Goal: Information Seeking & Learning: Learn about a topic

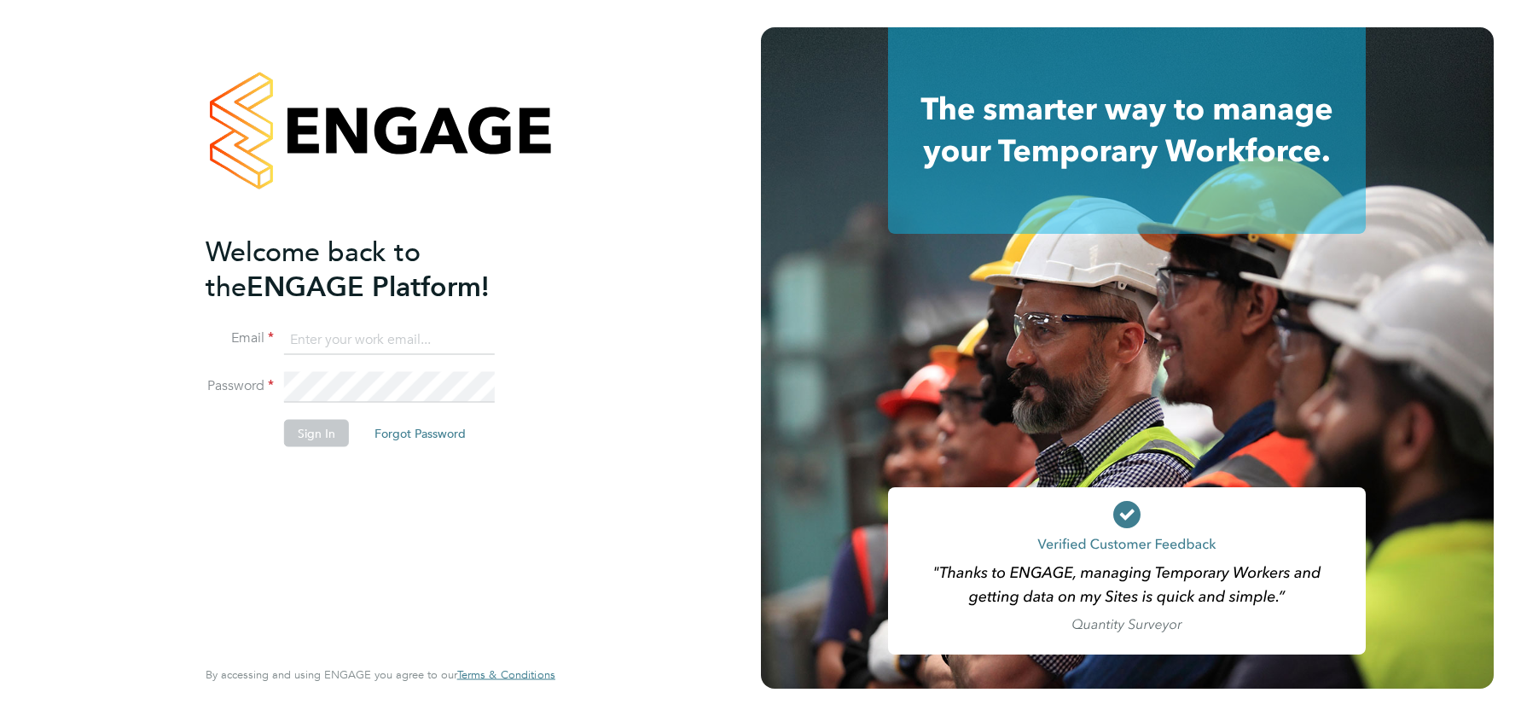
click at [368, 345] on input at bounding box center [389, 339] width 211 height 31
type input "[EMAIL_ADDRESS][DOMAIN_NAME]"
click at [332, 423] on button "Sign In" at bounding box center [316, 432] width 65 height 27
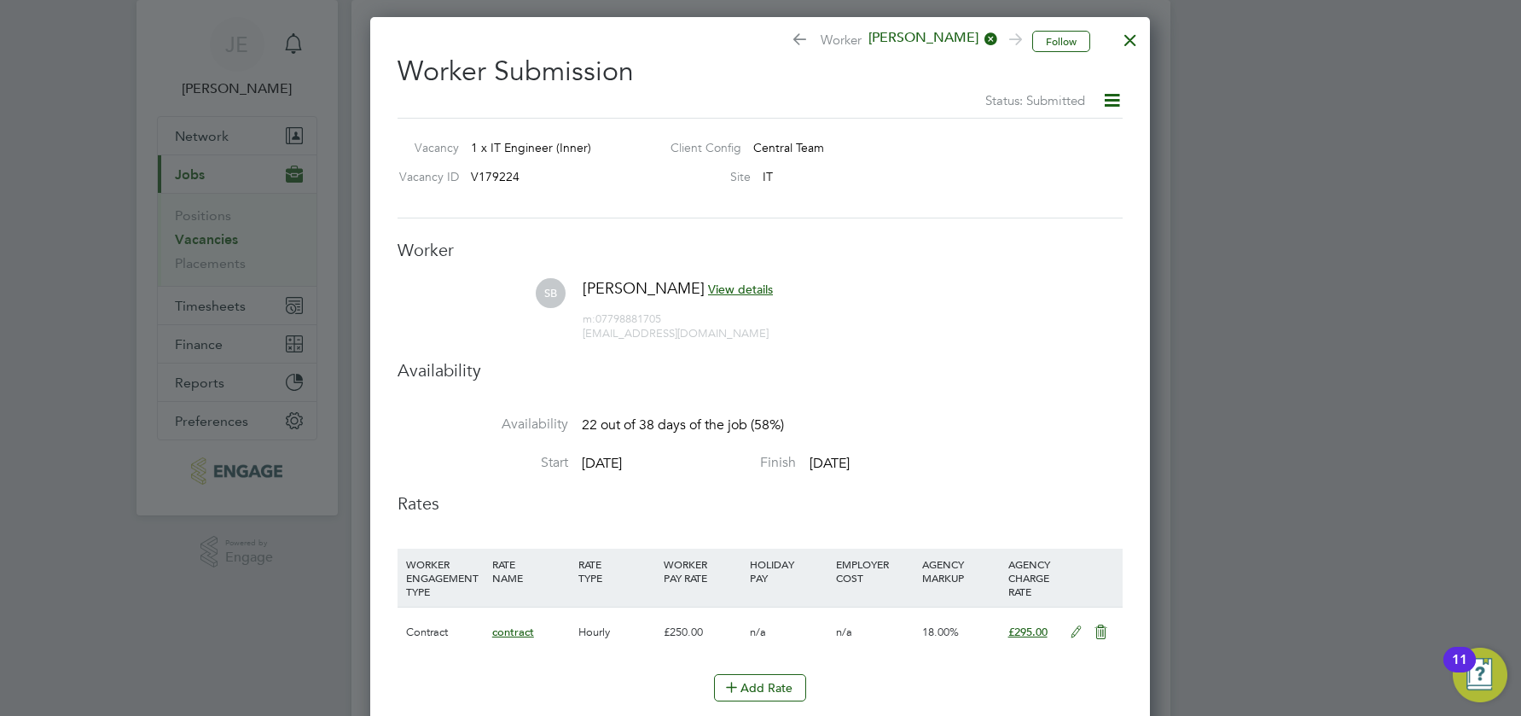
scroll to position [49, 0]
click at [1137, 38] on div at bounding box center [1130, 34] width 31 height 31
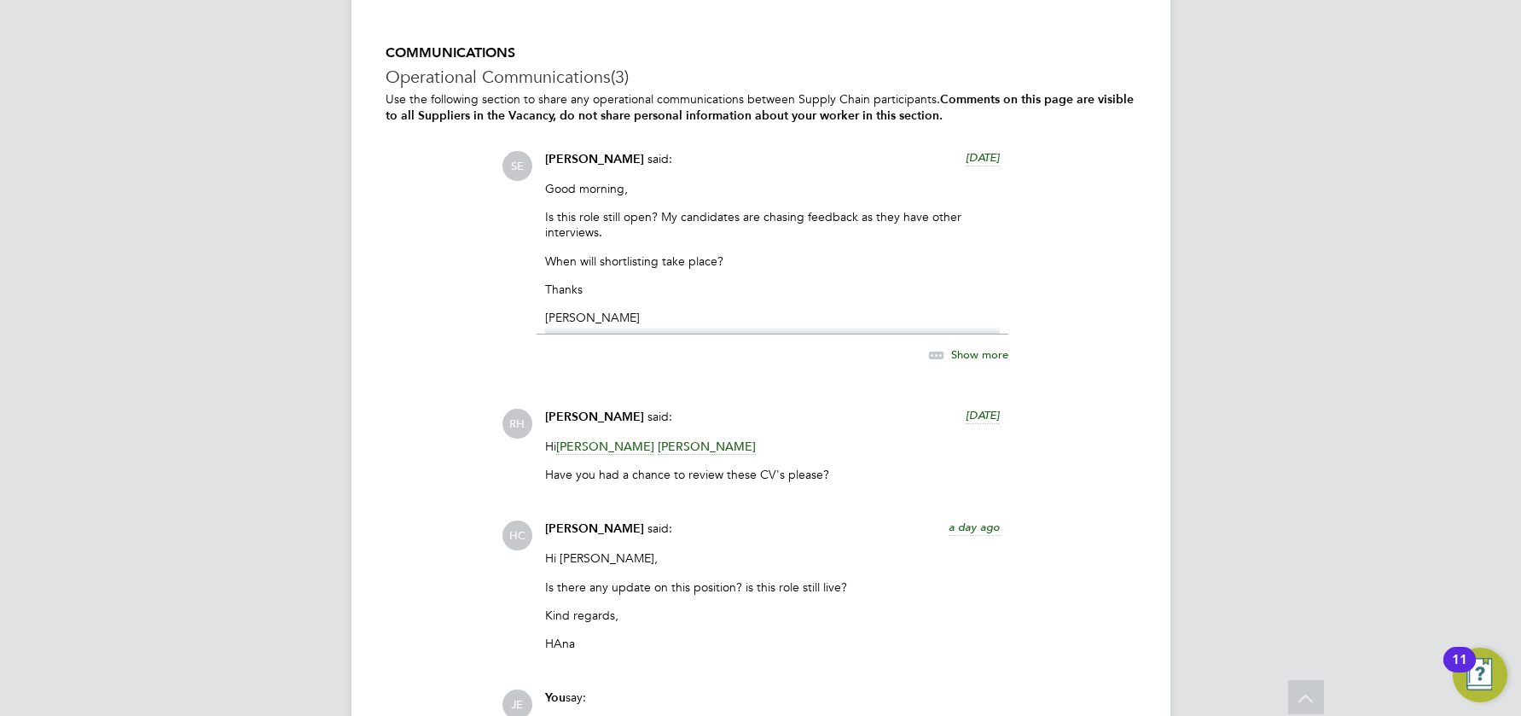
click at [974, 348] on span "Show more" at bounding box center [979, 354] width 57 height 15
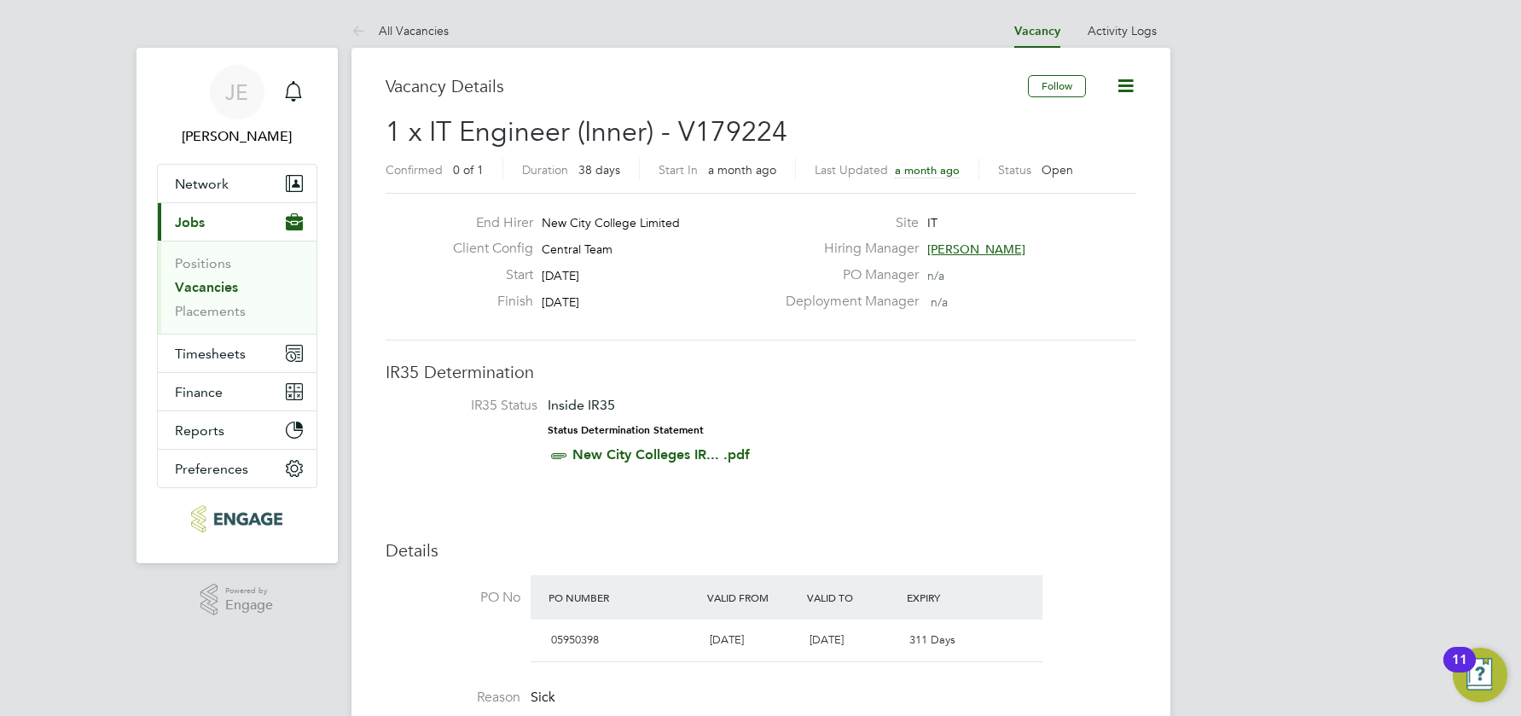
click at [1134, 83] on icon at bounding box center [1125, 85] width 21 height 21
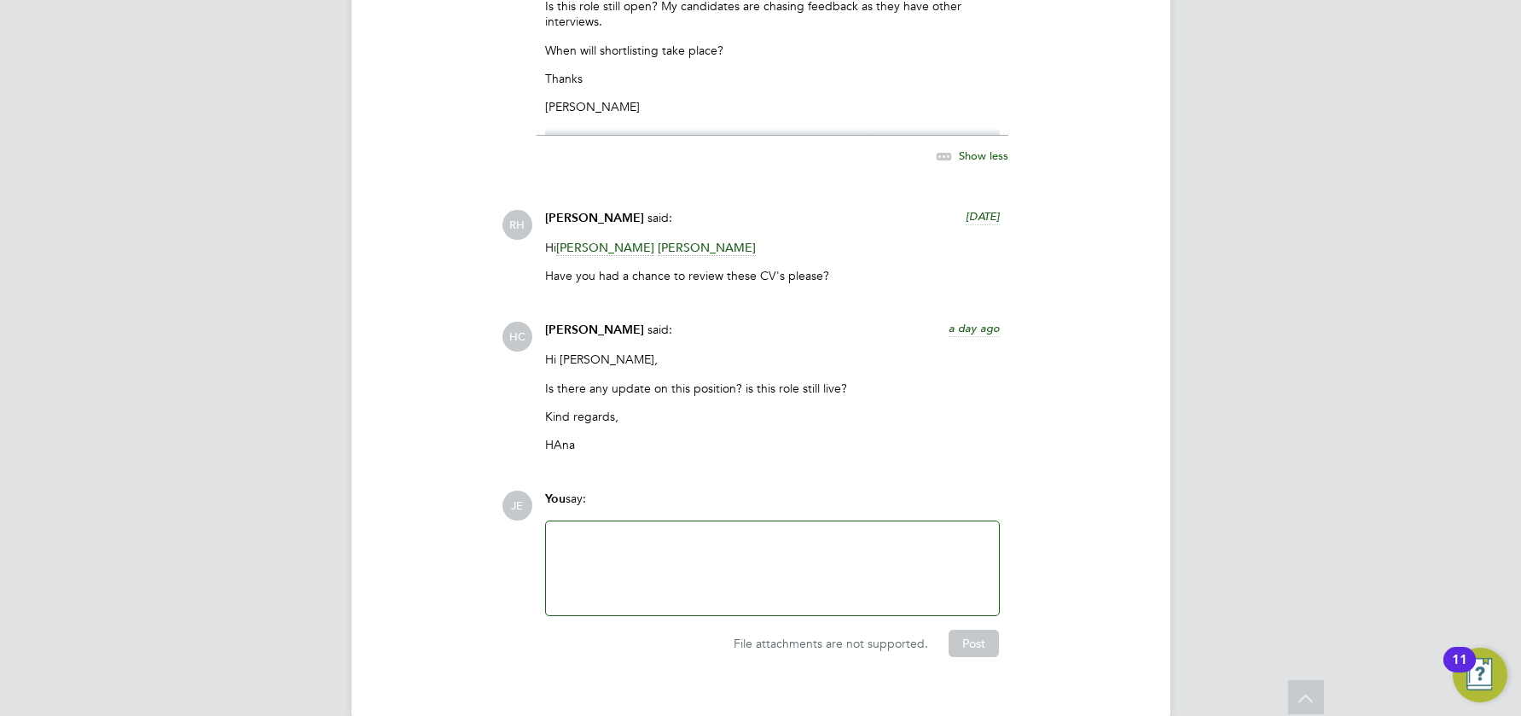
scroll to position [3592, 0]
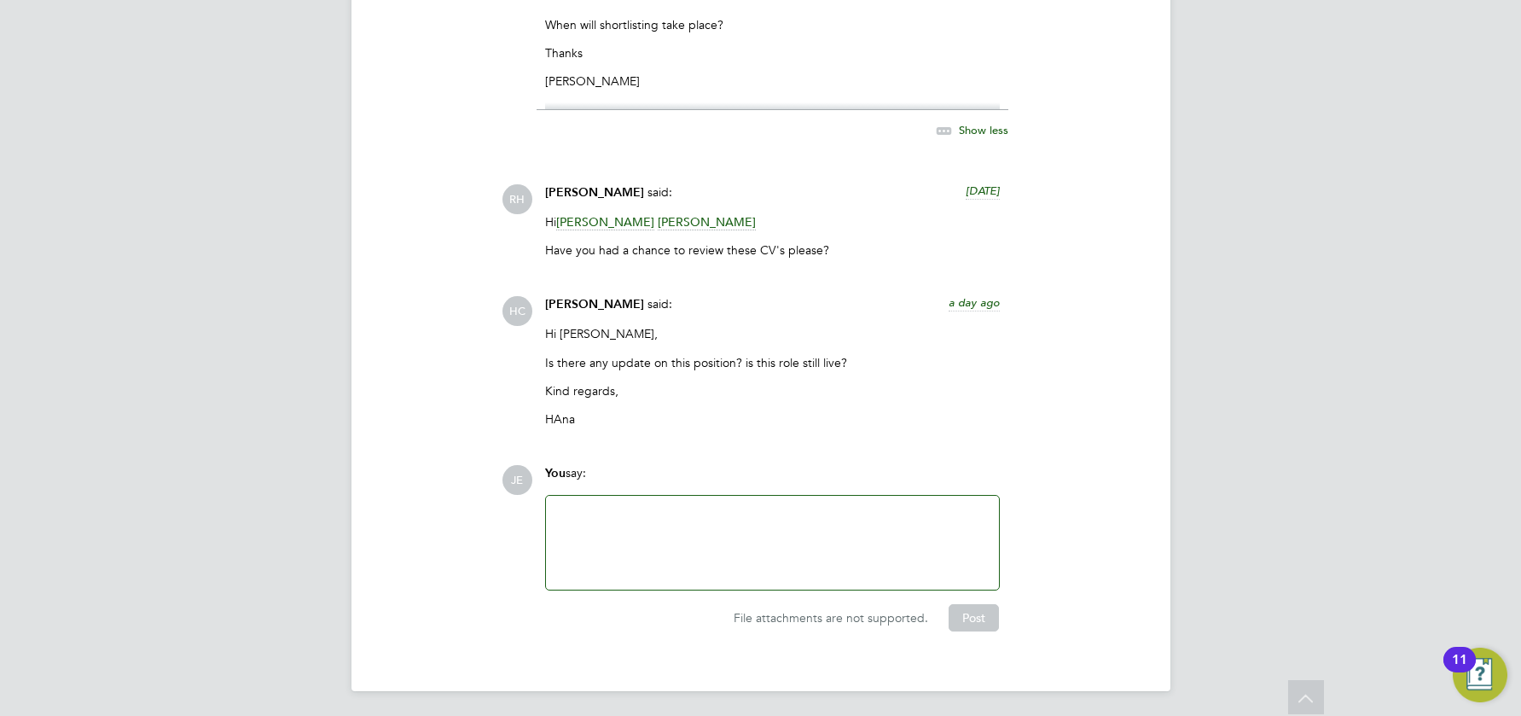
click at [583, 302] on span "Hana Capper" at bounding box center [594, 304] width 99 height 15
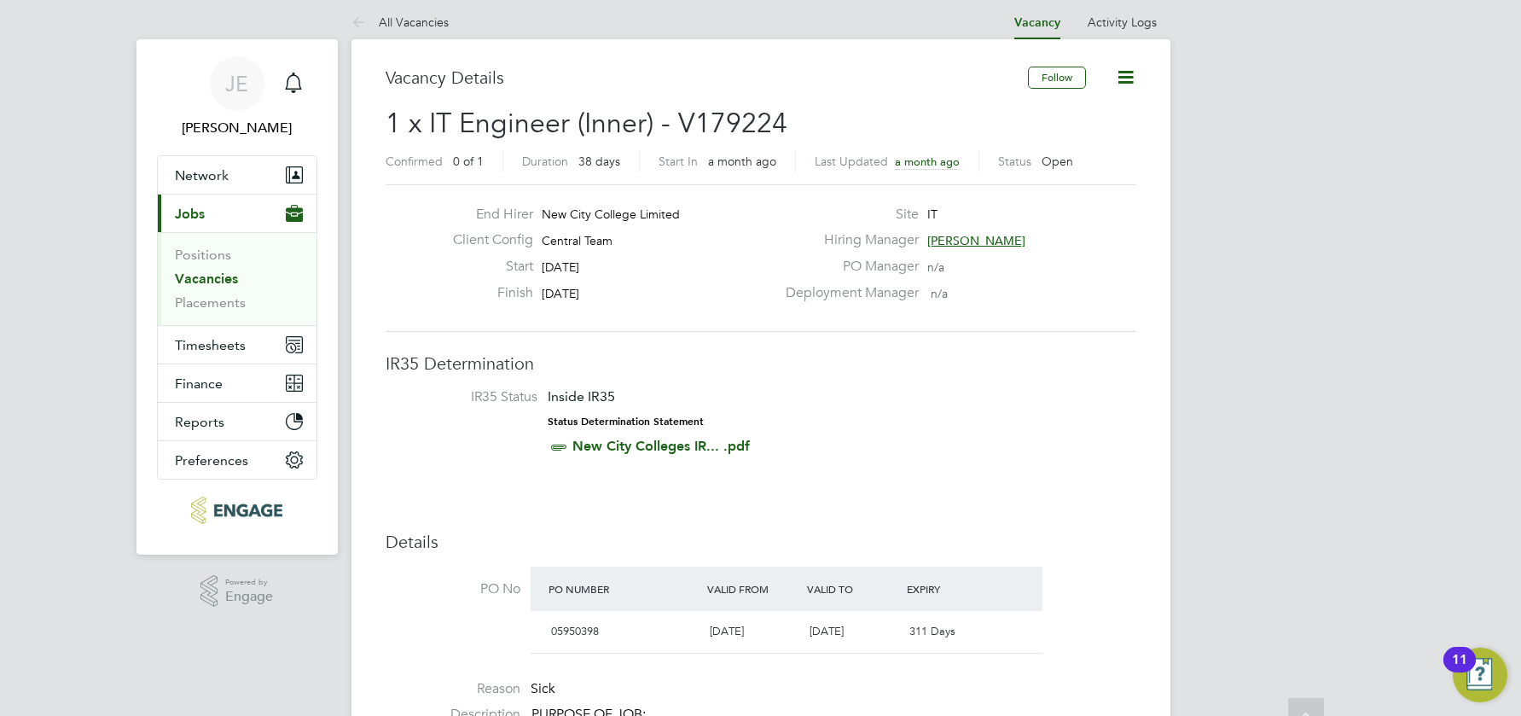
scroll to position [0, 0]
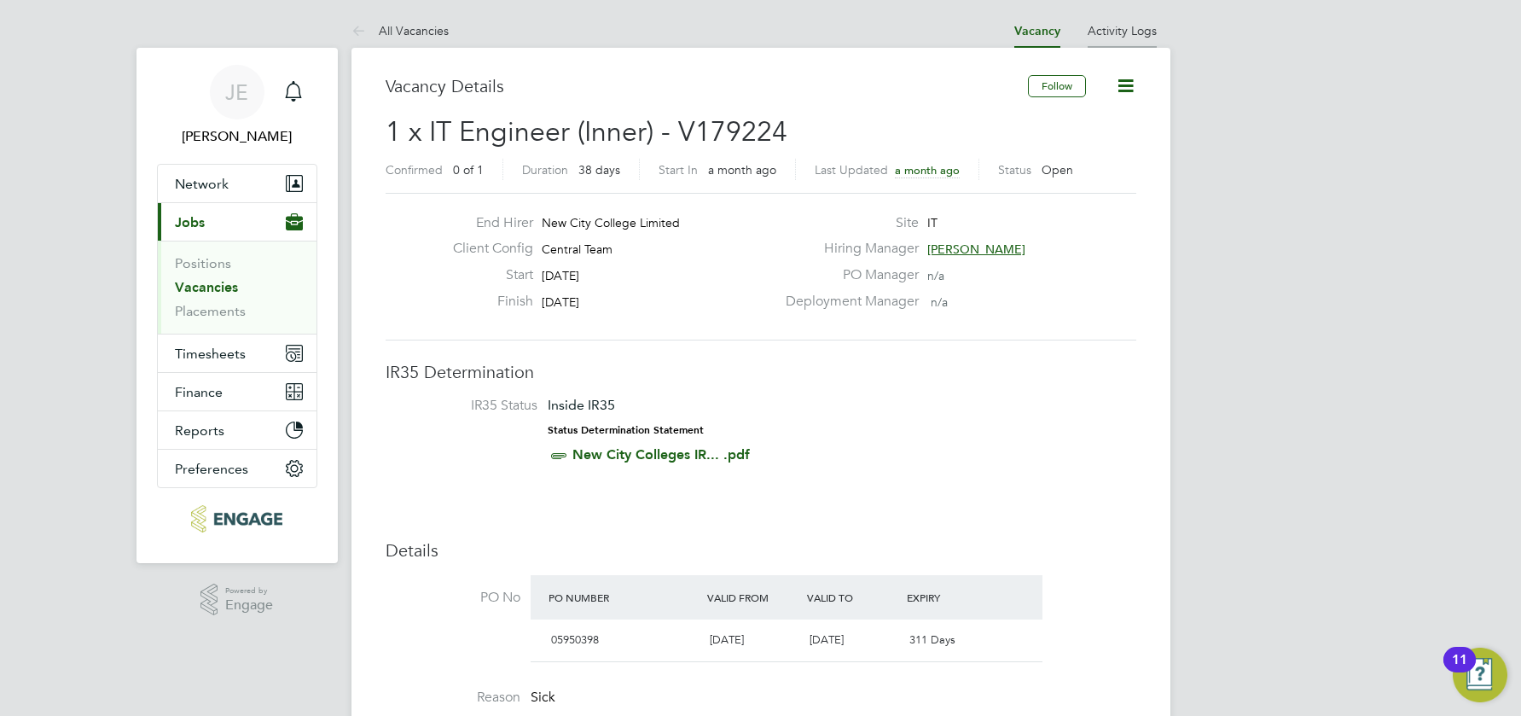
click at [1126, 32] on link "Activity Logs" at bounding box center [1122, 30] width 69 height 15
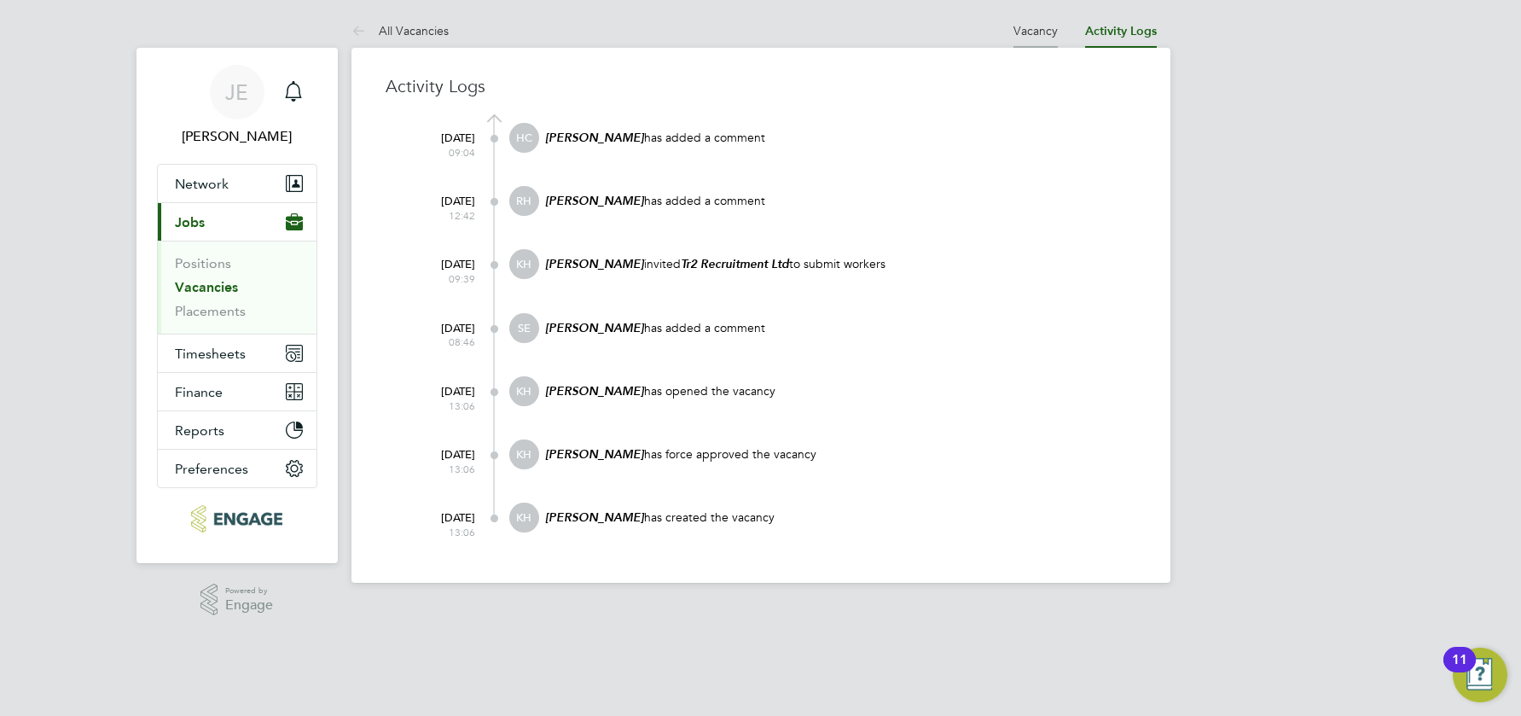
click at [1036, 31] on link "Vacancy" at bounding box center [1035, 30] width 44 height 15
